Goal: Task Accomplishment & Management: Manage account settings

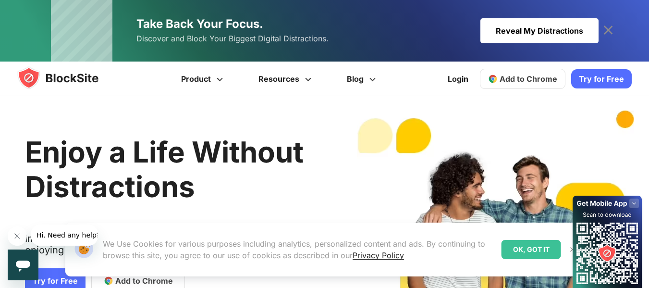
click at [557, 22] on div "Reveal My Distractions" at bounding box center [539, 30] width 118 height 25
click at [604, 85] on link "Try for Free" at bounding box center [601, 78] width 60 height 19
click at [454, 77] on link "Login" at bounding box center [458, 78] width 32 height 23
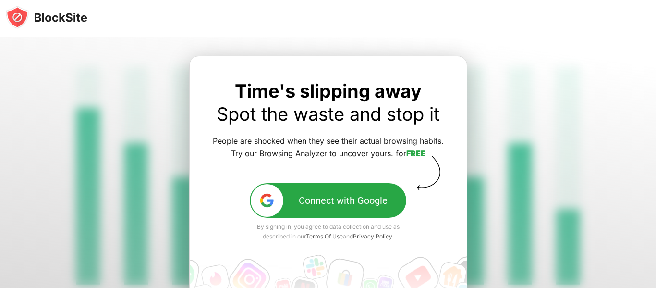
click at [266, 194] on img at bounding box center [267, 200] width 16 height 16
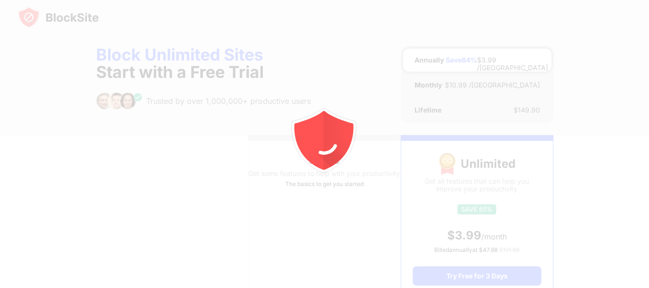
click at [604, 85] on div at bounding box center [324, 144] width 649 height 288
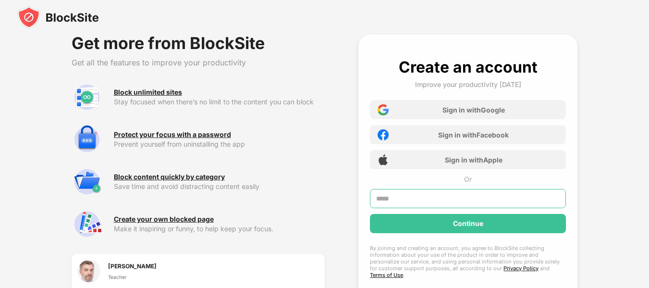
click at [441, 193] on input "text" at bounding box center [468, 198] width 196 height 19
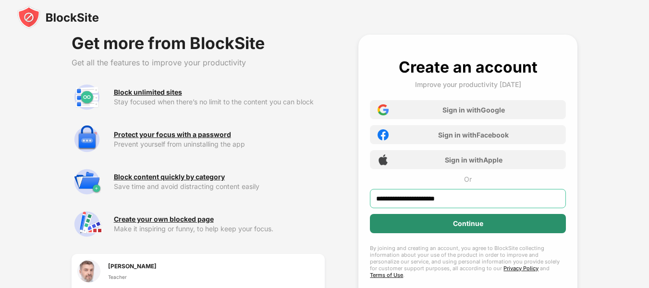
type input "**********"
click at [446, 226] on div "Continue" at bounding box center [468, 223] width 196 height 19
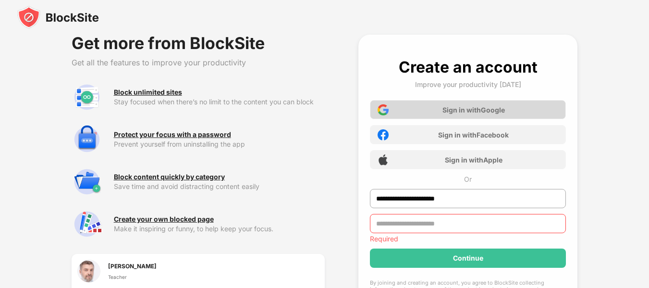
click at [515, 109] on div "Sign in with Google" at bounding box center [468, 109] width 196 height 19
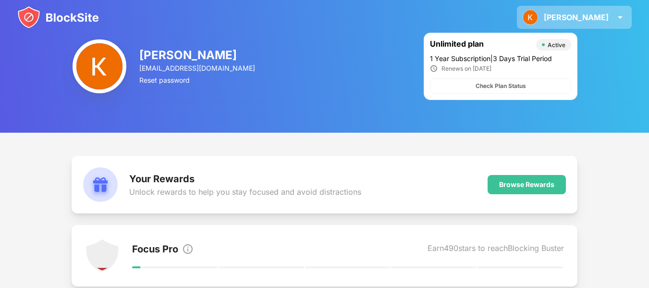
click at [617, 15] on img at bounding box center [620, 18] width 12 height 12
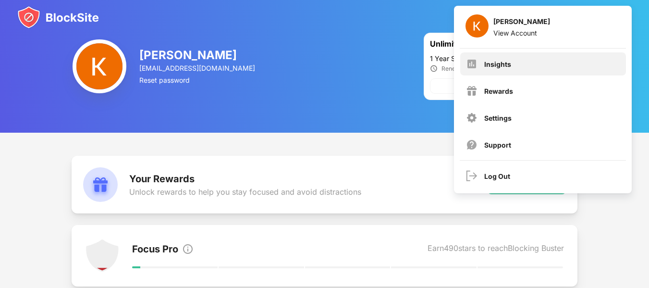
click at [542, 74] on div "Insights" at bounding box center [543, 63] width 166 height 23
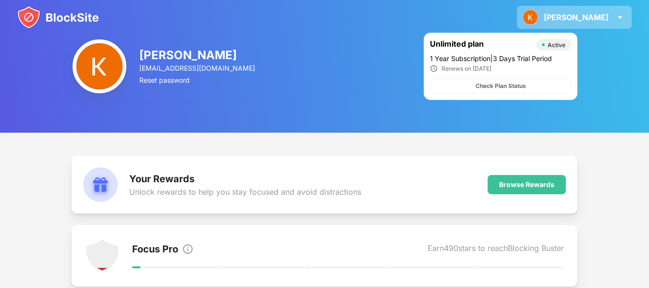
click at [600, 26] on div "[PERSON_NAME] View Account Insights Rewards Settings Support Log Out" at bounding box center [574, 17] width 115 height 23
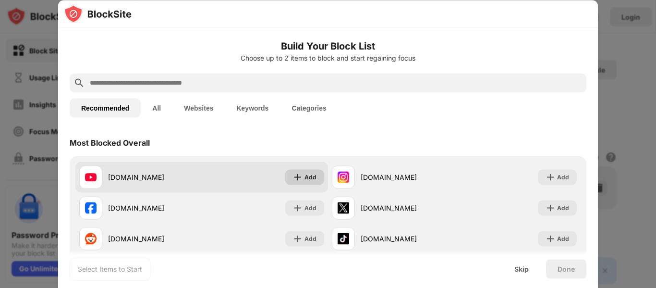
click at [296, 172] on img at bounding box center [298, 177] width 10 height 10
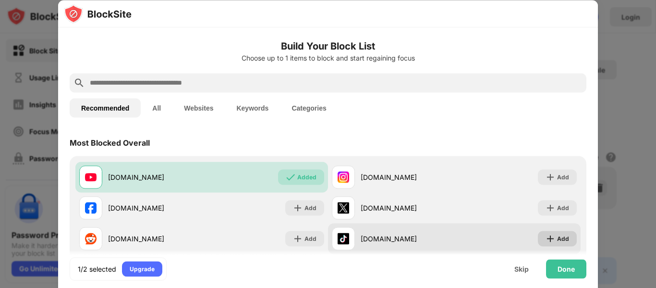
click at [562, 243] on div "Add" at bounding box center [557, 237] width 39 height 15
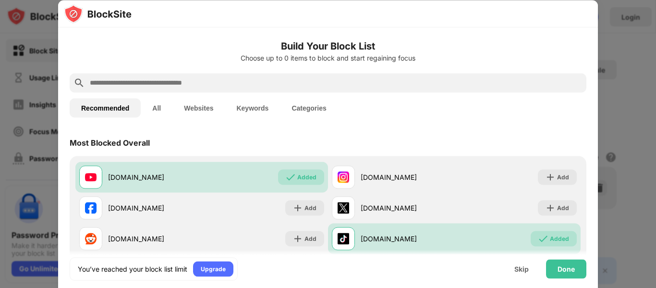
click at [302, 80] on input "text" at bounding box center [336, 83] width 494 height 12
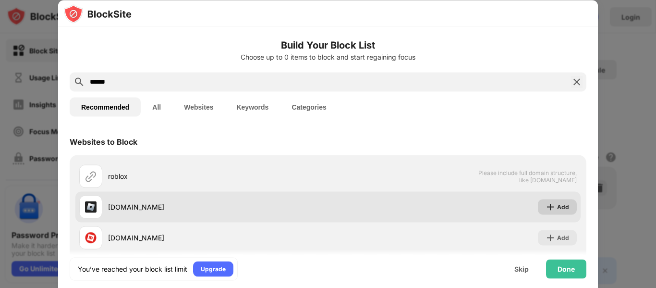
type input "******"
click at [545, 207] on img at bounding box center [550, 207] width 10 height 10
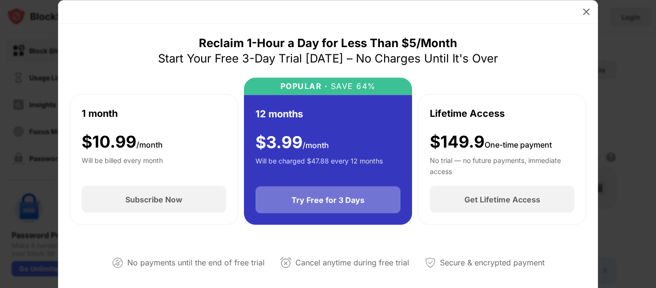
click at [385, 212] on div "Try Free for 3 Days" at bounding box center [327, 199] width 145 height 27
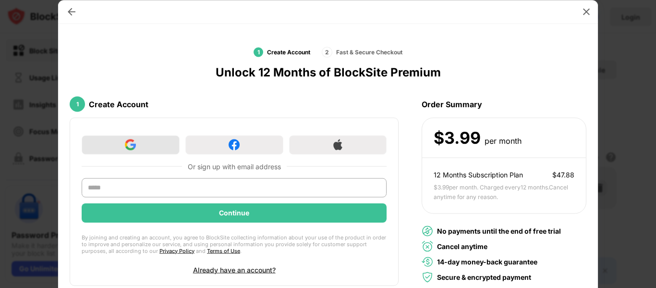
click at [147, 145] on div at bounding box center [131, 144] width 98 height 19
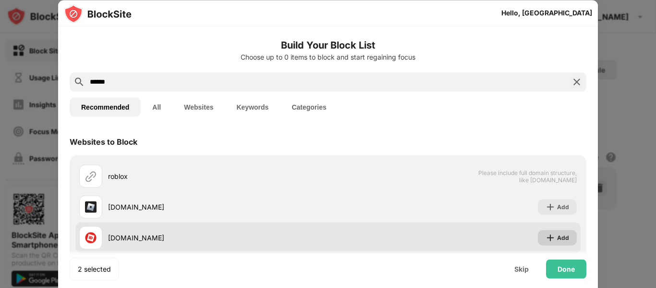
click at [545, 233] on img at bounding box center [550, 237] width 10 height 10
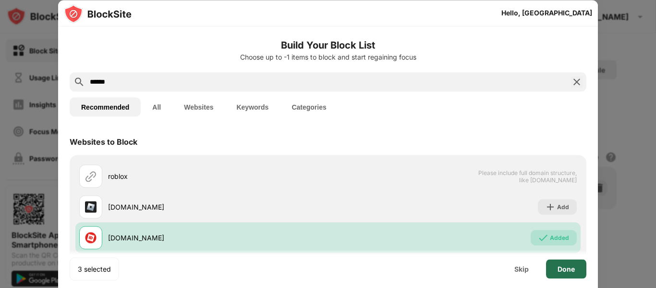
click at [571, 262] on div "Done" at bounding box center [566, 268] width 40 height 19
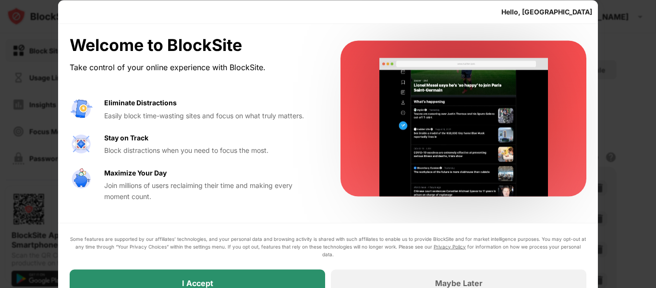
click at [312, 278] on div "I Accept" at bounding box center [197, 282] width 255 height 27
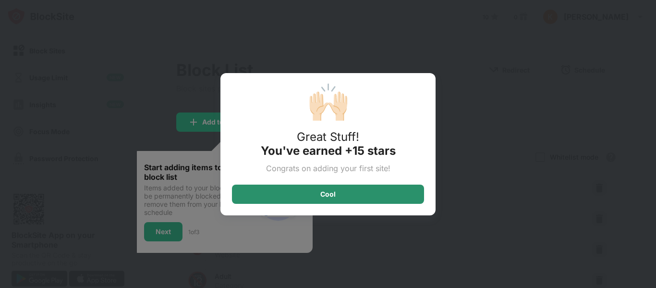
click at [372, 193] on div "Cool" at bounding box center [328, 193] width 192 height 19
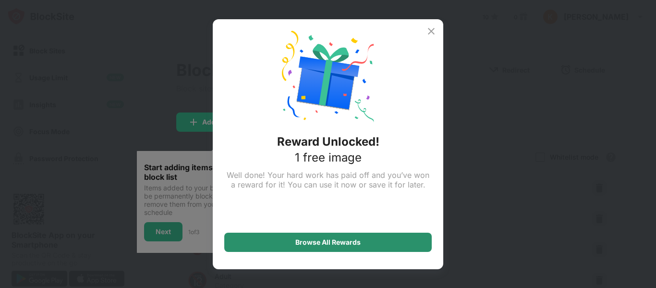
click at [328, 238] on div "Browse All Rewards" at bounding box center [327, 242] width 65 height 8
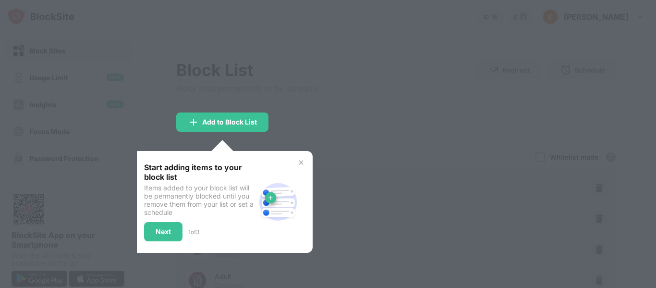
click at [301, 160] on img at bounding box center [301, 162] width 8 height 8
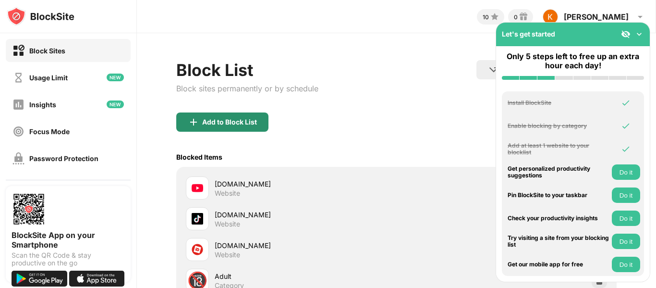
click at [253, 130] on div "Add to Block List" at bounding box center [222, 121] width 92 height 19
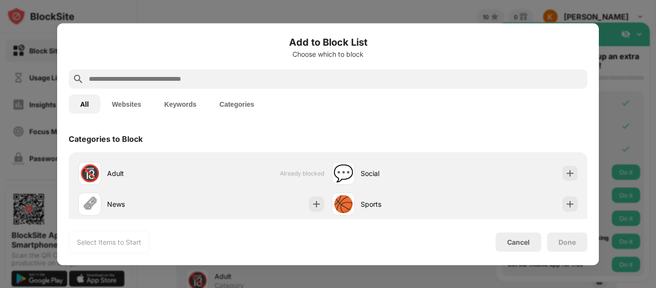
click at [241, 75] on input "text" at bounding box center [335, 79] width 495 height 12
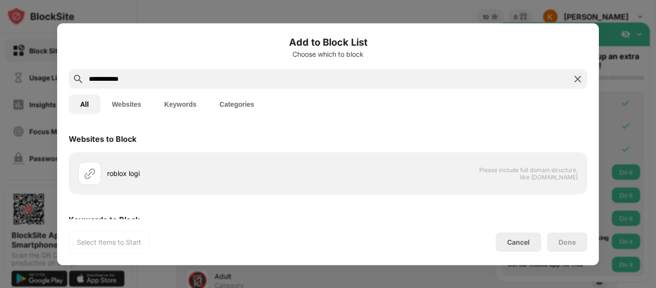
click at [128, 109] on button "Websites" at bounding box center [126, 103] width 52 height 19
click at [148, 80] on input "**********" at bounding box center [328, 79] width 480 height 12
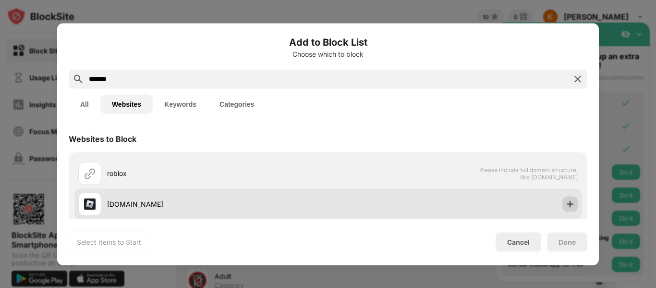
type input "******"
click at [565, 206] on img at bounding box center [570, 204] width 10 height 10
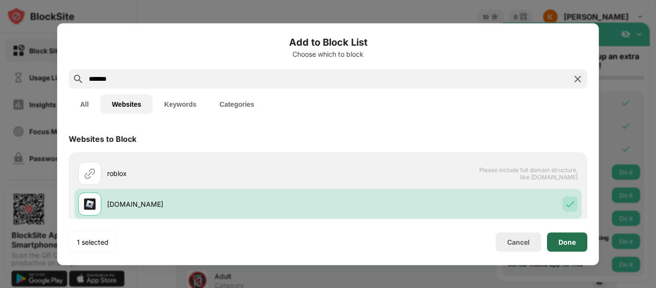
click at [562, 242] on div "Done" at bounding box center [566, 242] width 17 height 8
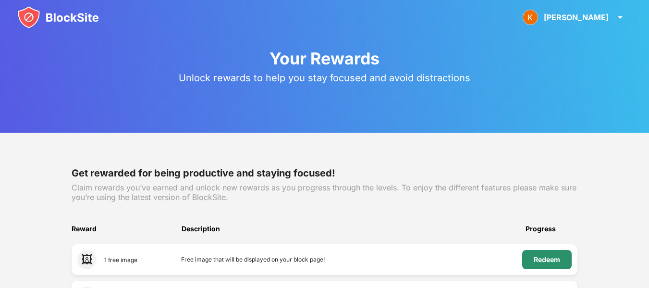
click at [545, 252] on div "Redeem" at bounding box center [546, 259] width 49 height 19
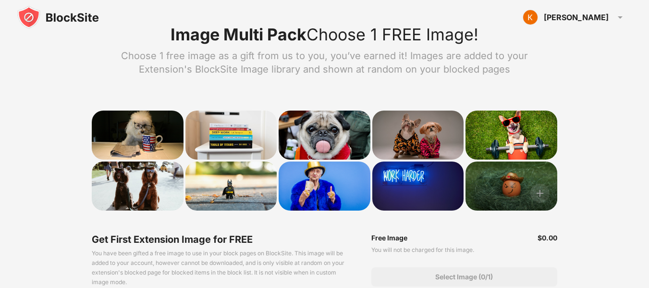
click at [491, 191] on div at bounding box center [510, 185] width 91 height 49
click at [537, 191] on img at bounding box center [539, 192] width 19 height 19
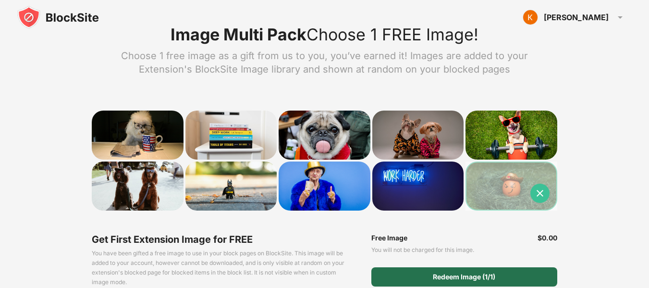
click at [451, 270] on div "Redeem Image (1/1)" at bounding box center [464, 276] width 186 height 19
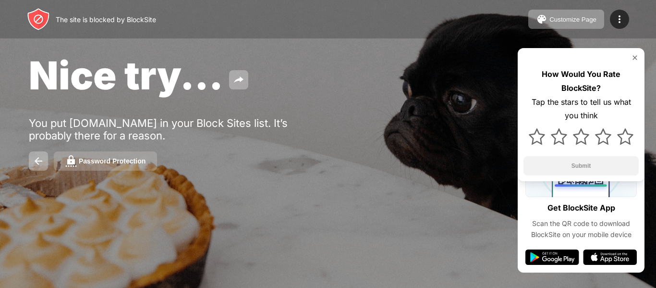
click at [130, 159] on div "Password Protection" at bounding box center [112, 161] width 67 height 8
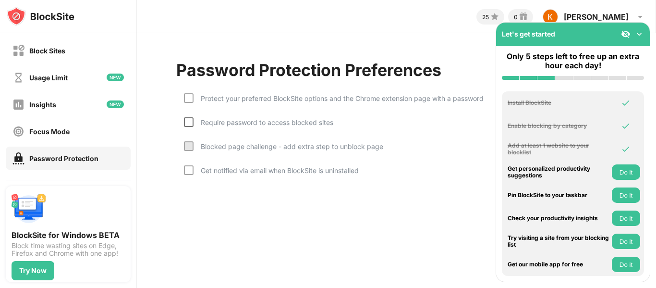
click at [192, 123] on div at bounding box center [189, 122] width 10 height 10
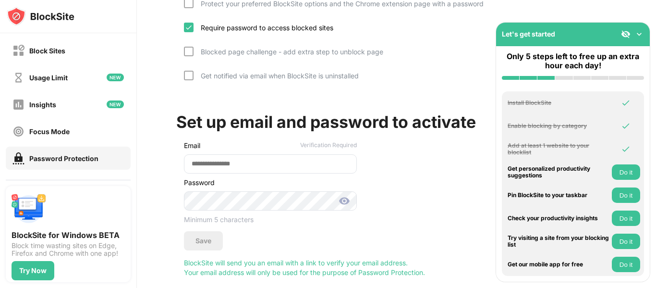
scroll to position [118, 0]
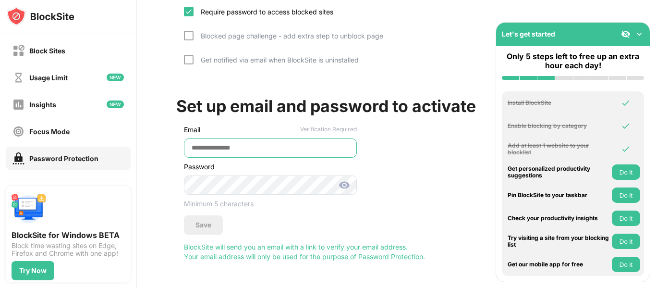
click at [291, 138] on input "email" at bounding box center [270, 147] width 173 height 19
type input "**********"
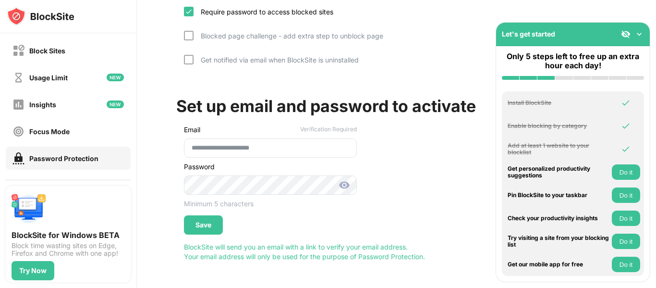
click at [344, 179] on img at bounding box center [344, 185] width 12 height 12
click at [207, 221] on div "Save" at bounding box center [203, 225] width 16 height 8
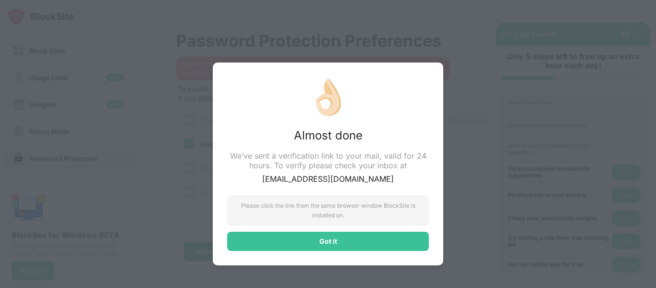
scroll to position [36, 0]
drag, startPoint x: 207, startPoint y: 214, endPoint x: 495, endPoint y: 117, distance: 303.8
click at [495, 117] on div "👌🏻 Almost done We’ve sent a verification link to your mail, valid for 24 hours.…" at bounding box center [328, 144] width 656 height 288
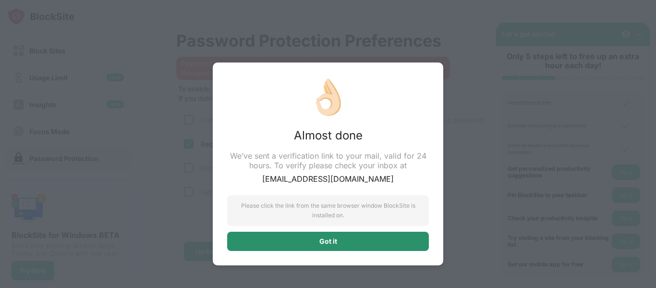
click at [318, 234] on div "Got it" at bounding box center [328, 240] width 202 height 19
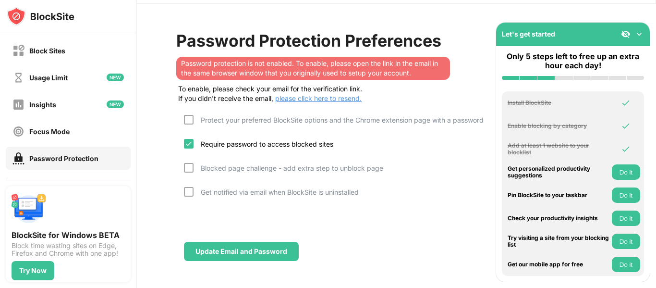
click at [247, 261] on div "Password Protection Preferences Password protection is not enabled. To enable, …" at bounding box center [396, 146] width 519 height 284
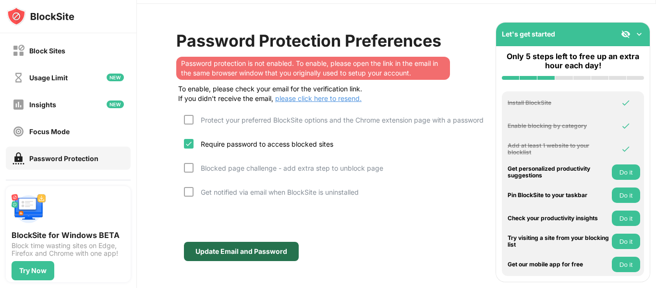
click at [278, 241] on div "Update Email and Password" at bounding box center [241, 250] width 115 height 19
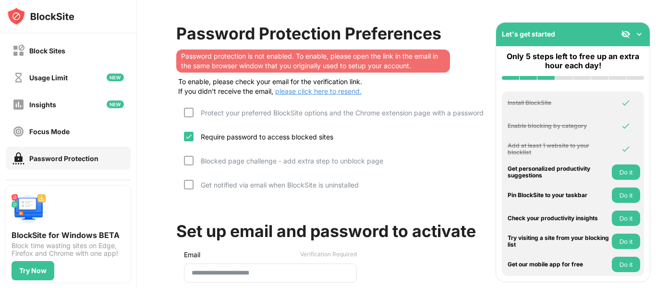
scroll to position [169, 0]
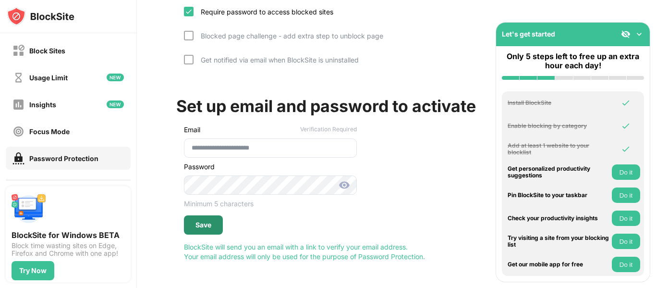
click at [209, 226] on div "Save" at bounding box center [203, 224] width 39 height 19
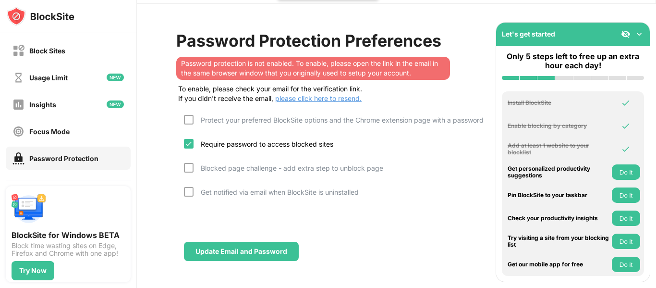
scroll to position [36, 0]
click at [209, 228] on div "Update Email and Password" at bounding box center [266, 244] width 181 height 33
click at [85, 51] on div "Block Sites" at bounding box center [68, 50] width 125 height 23
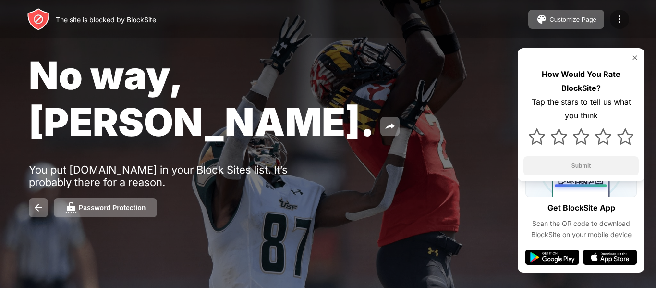
click at [619, 15] on img at bounding box center [620, 19] width 12 height 12
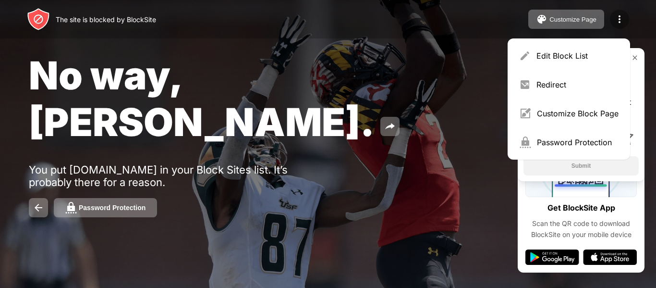
click at [619, 15] on img at bounding box center [620, 19] width 12 height 12
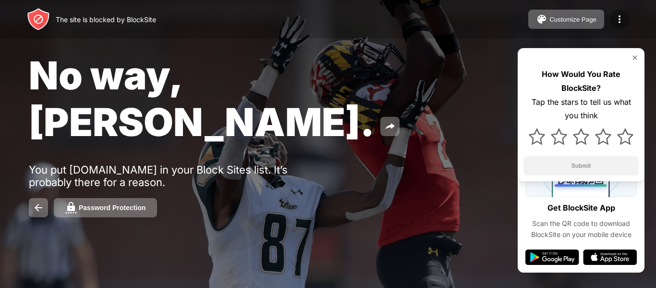
click at [619, 15] on img at bounding box center [620, 19] width 12 height 12
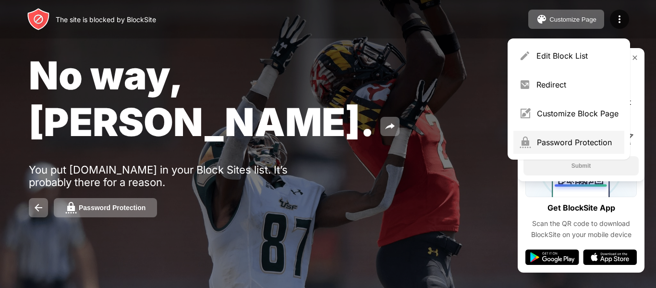
click at [552, 146] on div "Password Protection" at bounding box center [578, 142] width 82 height 10
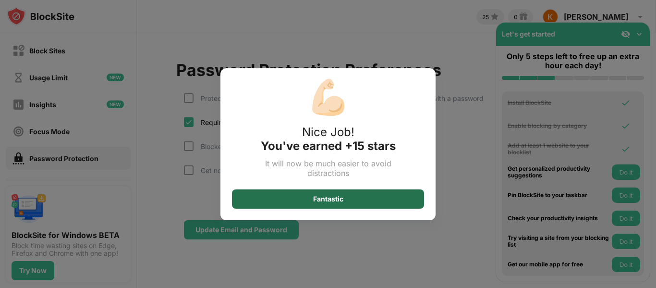
click at [387, 192] on div "Fantastic" at bounding box center [328, 198] width 192 height 19
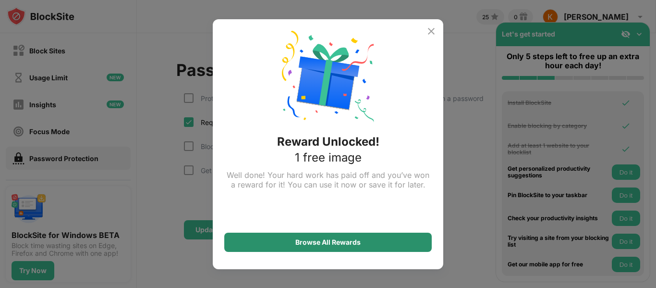
click at [390, 241] on div "Browse All Rewards" at bounding box center [327, 241] width 207 height 19
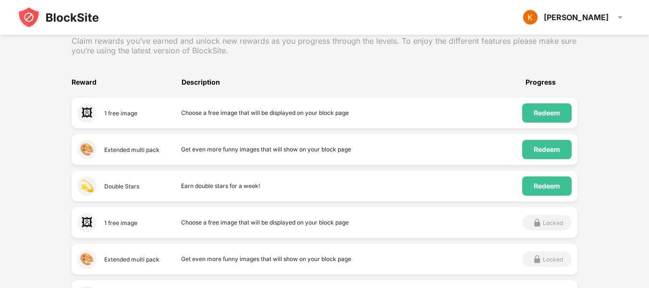
scroll to position [148, 0]
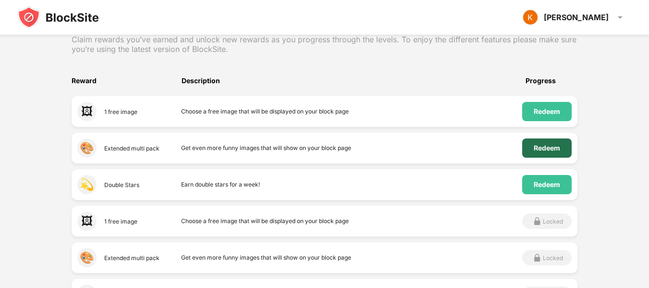
click at [552, 147] on div "Redeem" at bounding box center [546, 148] width 26 height 8
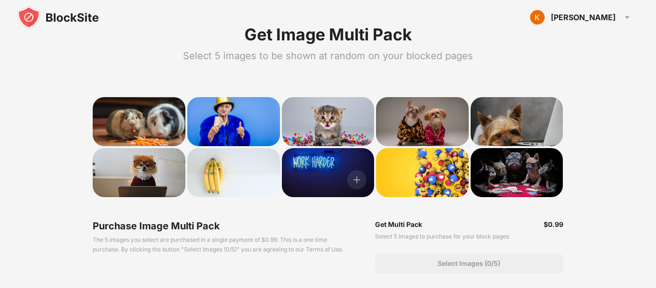
click at [337, 165] on div at bounding box center [328, 172] width 93 height 49
click at [358, 177] on img at bounding box center [356, 179] width 19 height 19
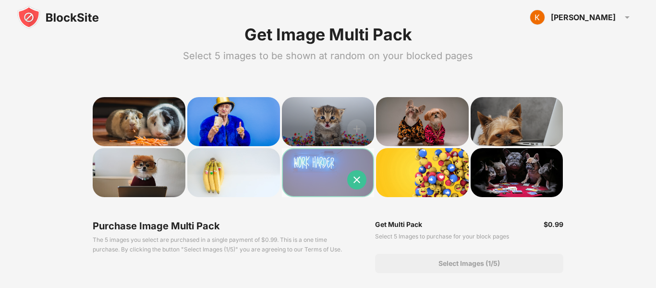
click at [301, 101] on div at bounding box center [328, 121] width 93 height 49
click at [331, 113] on div at bounding box center [328, 121] width 93 height 49
click at [352, 122] on img at bounding box center [356, 128] width 19 height 19
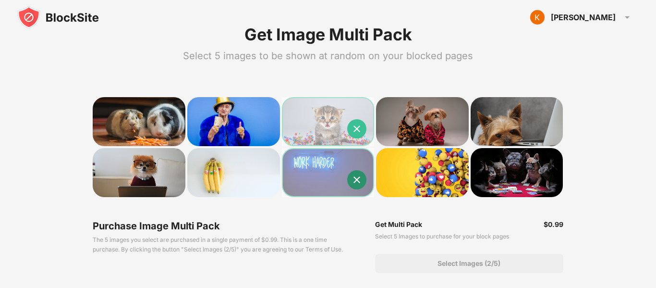
click at [359, 171] on img at bounding box center [356, 179] width 19 height 19
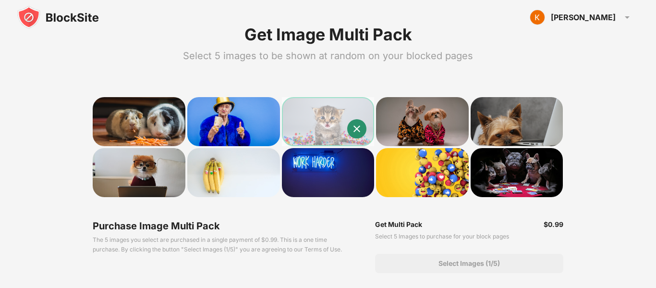
click at [358, 133] on img at bounding box center [356, 128] width 19 height 19
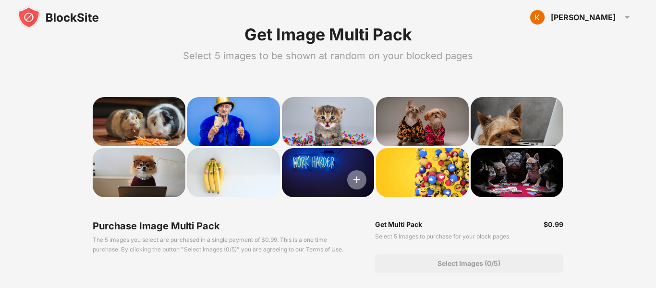
click at [359, 176] on img at bounding box center [356, 179] width 19 height 19
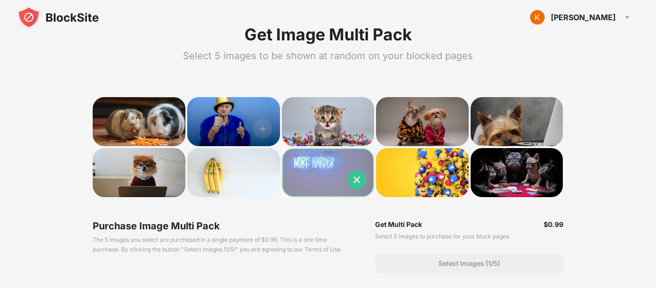
click at [223, 114] on div at bounding box center [233, 121] width 93 height 49
click at [264, 122] on img at bounding box center [262, 128] width 19 height 19
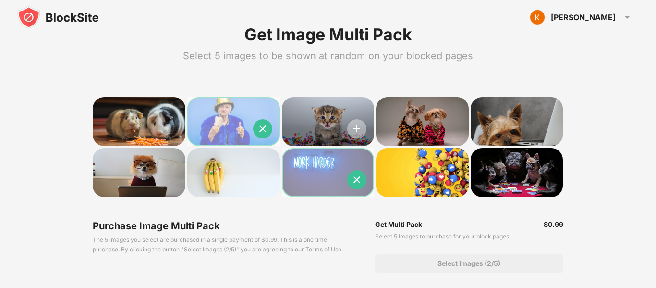
click at [357, 123] on img at bounding box center [356, 128] width 19 height 19
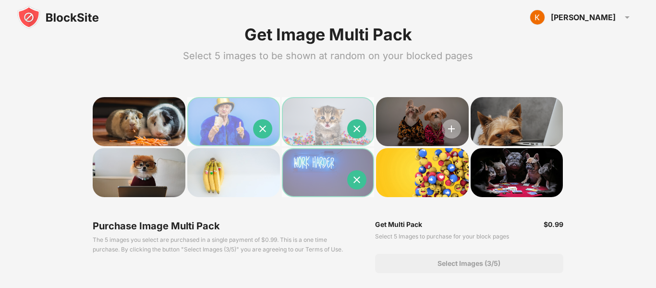
click at [445, 126] on img at bounding box center [451, 128] width 19 height 19
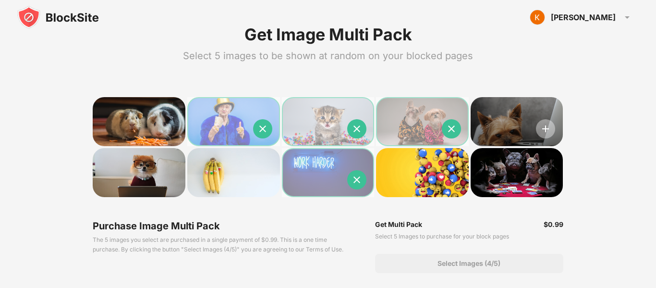
click at [543, 131] on img at bounding box center [545, 128] width 19 height 19
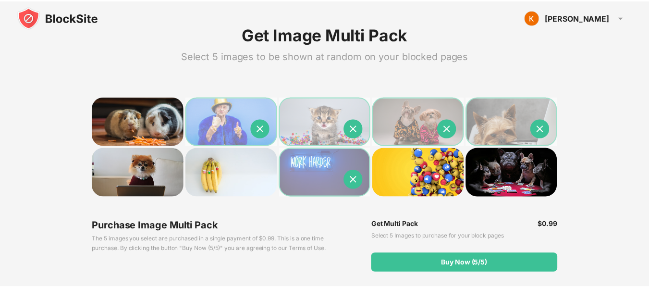
scroll to position [48, 0]
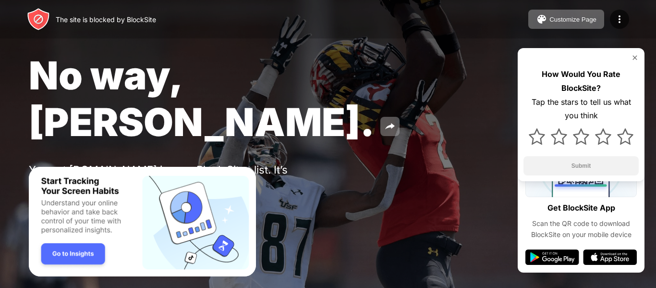
click at [113, 198] on button "Unlock now" at bounding box center [91, 207] width 74 height 19
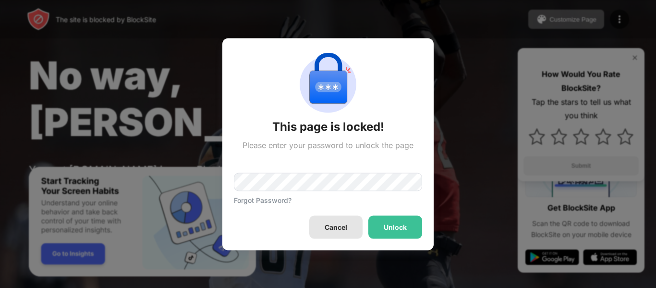
click at [321, 217] on div "Cancel" at bounding box center [335, 226] width 53 height 23
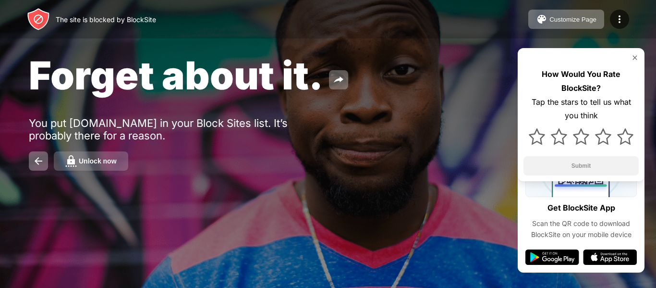
click at [120, 169] on button "Unlock now" at bounding box center [91, 160] width 74 height 19
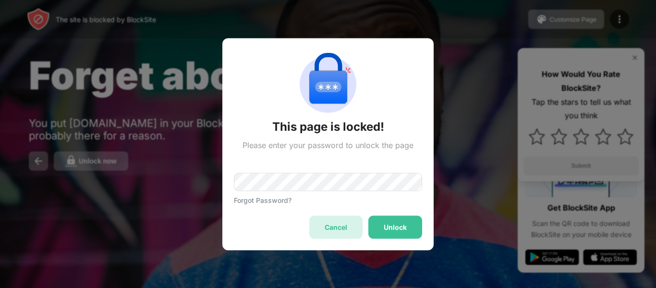
click at [325, 226] on div "Cancel" at bounding box center [336, 227] width 23 height 8
